Goal: Task Accomplishment & Management: Manage account settings

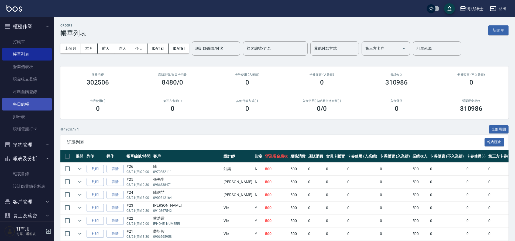
click at [35, 103] on link "每日結帳" at bounding box center [27, 104] width 50 height 12
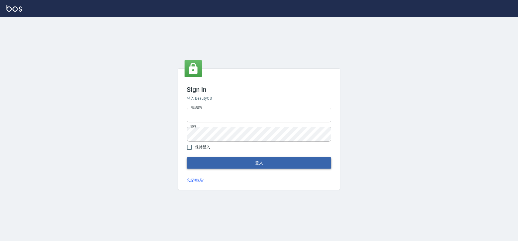
type input "0976742122"
click at [252, 164] on button "登入" at bounding box center [259, 162] width 145 height 11
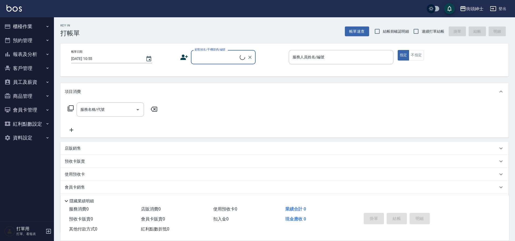
click at [22, 57] on button "報表及分析" at bounding box center [27, 54] width 50 height 14
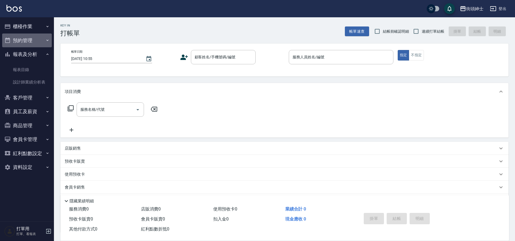
click at [20, 44] on button "預約管理" at bounding box center [27, 40] width 50 height 14
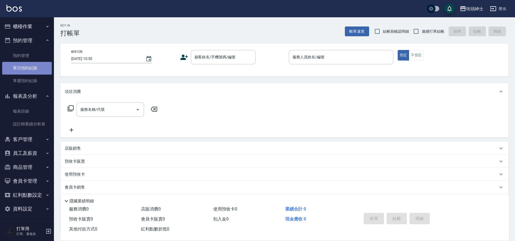
click at [28, 71] on link "單日預約紀錄" at bounding box center [27, 68] width 50 height 12
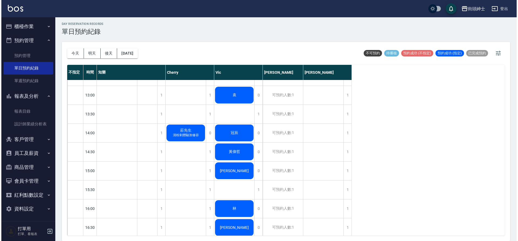
scroll to position [106, 0]
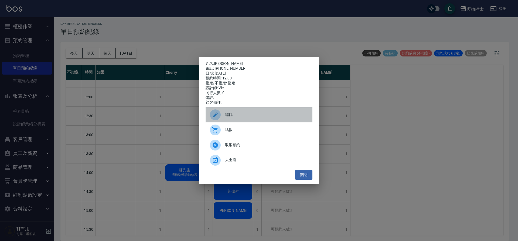
click at [238, 113] on div "編輯" at bounding box center [259, 114] width 107 height 15
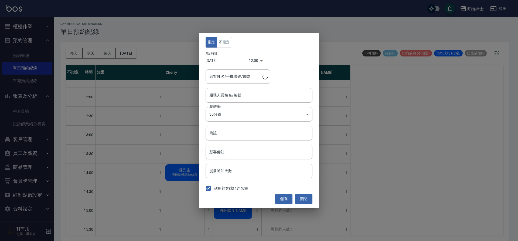
type input "Vic(無代號)"
type input "洪/0976205606"
click at [244, 63] on input "2025/08/22" at bounding box center [227, 60] width 43 height 9
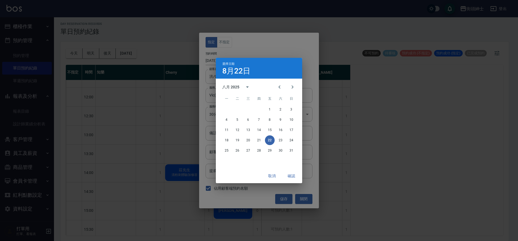
click at [269, 181] on div "取消 確認" at bounding box center [259, 176] width 86 height 14
click at [271, 176] on button "取消" at bounding box center [271, 176] width 17 height 10
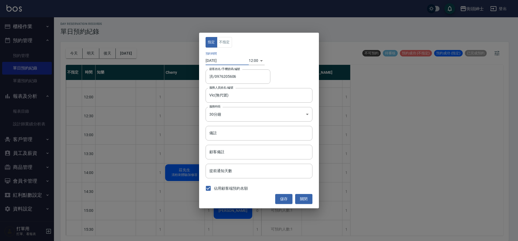
click at [247, 62] on body "街頭紳士 登出 櫃檯作業 打帳單 帳單列表 營業儀表板 現金收支登錄 材料自購登錄 每日結帳 排班表 現場電腦打卡 預約管理 預約管理 單日預約紀錄 單週預約…" at bounding box center [259, 119] width 518 height 242
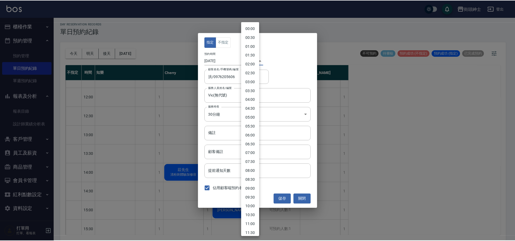
scroll to position [113, 0]
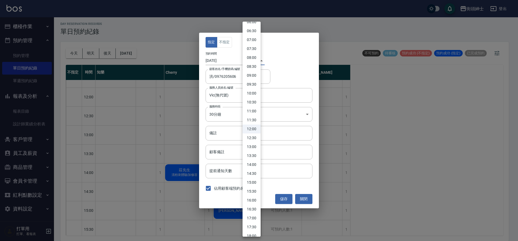
click at [256, 139] on li "12:30" at bounding box center [252, 137] width 18 height 9
type input "1755837000000"
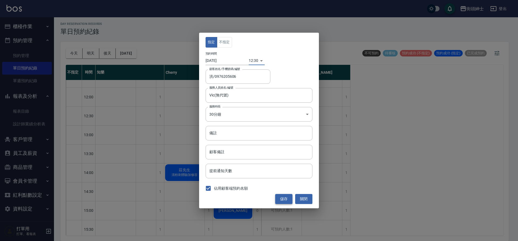
click at [289, 196] on button "儲存" at bounding box center [283, 199] width 17 height 10
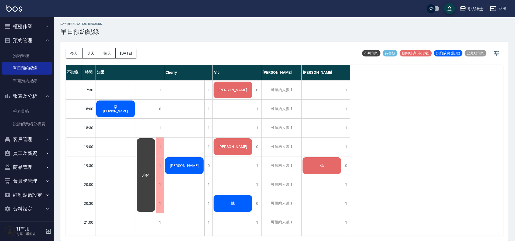
scroll to position [321, 0]
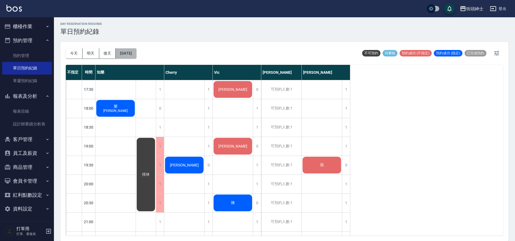
click at [136, 49] on button "2025/08/22" at bounding box center [126, 53] width 21 height 10
click at [136, 51] on button "2025/08/22" at bounding box center [126, 53] width 21 height 10
click at [136, 53] on button "2025/08/22" at bounding box center [126, 53] width 21 height 10
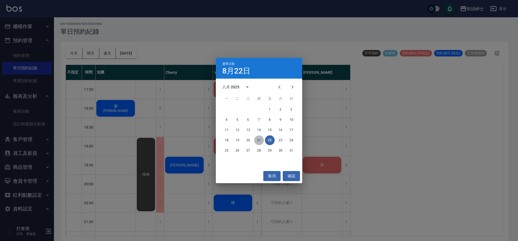
click at [260, 141] on button "21" at bounding box center [259, 140] width 10 height 10
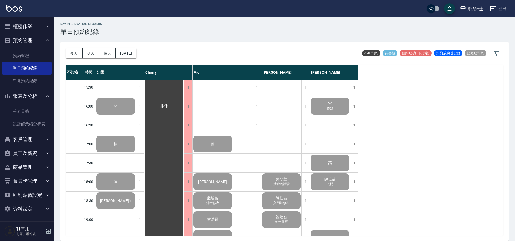
scroll to position [249, 0]
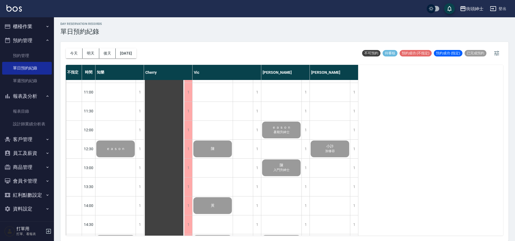
scroll to position [72, 0]
click at [69, 56] on button "今天" at bounding box center [74, 53] width 17 height 10
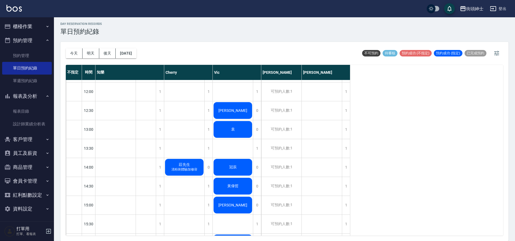
scroll to position [112, 0]
